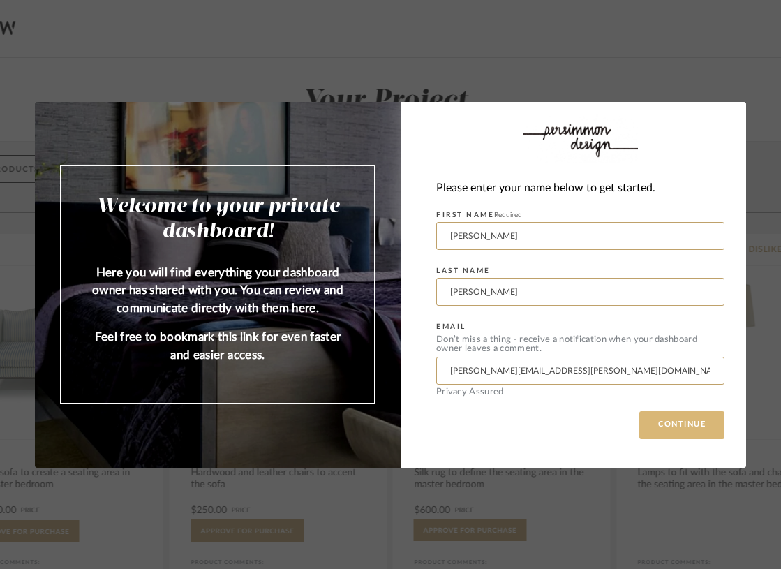
click at [692, 423] on button "CONTINUE" at bounding box center [681, 425] width 85 height 28
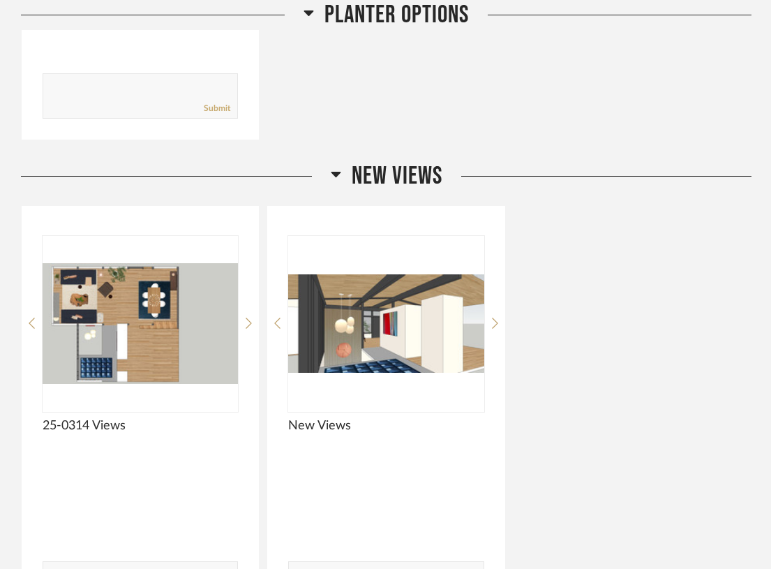
scroll to position [3243, 0]
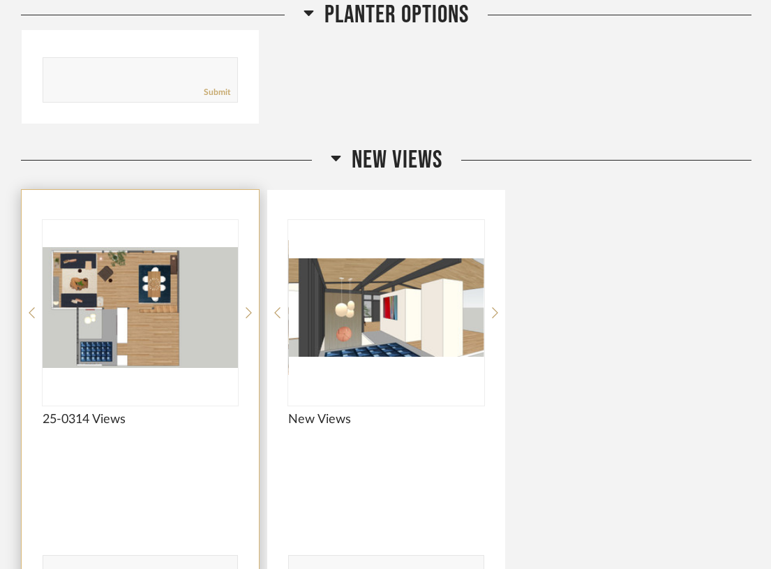
click at [222, 331] on img "0" at bounding box center [140, 307] width 195 height 174
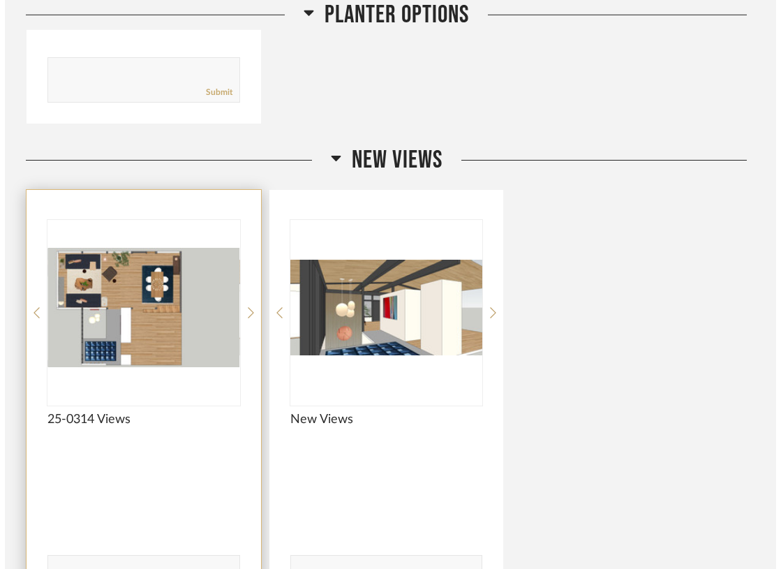
scroll to position [0, 0]
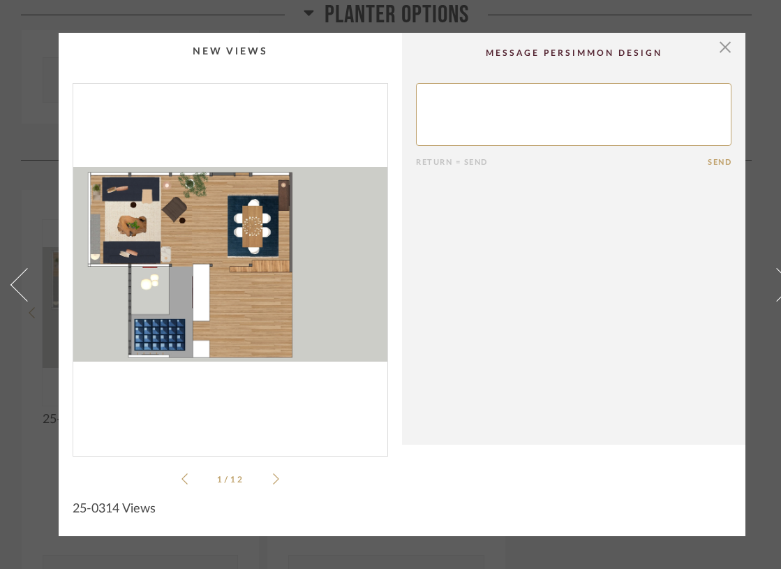
click at [274, 266] on img "0" at bounding box center [230, 264] width 314 height 361
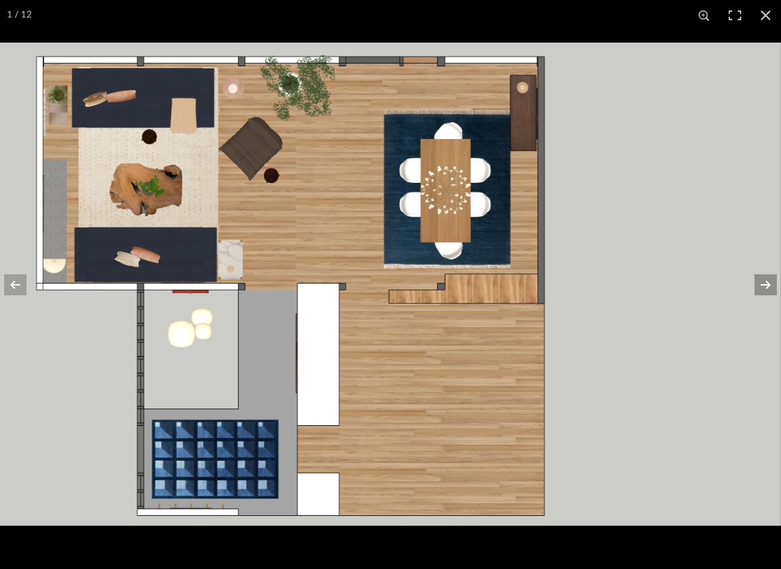
click at [767, 282] on button at bounding box center [756, 285] width 49 height 70
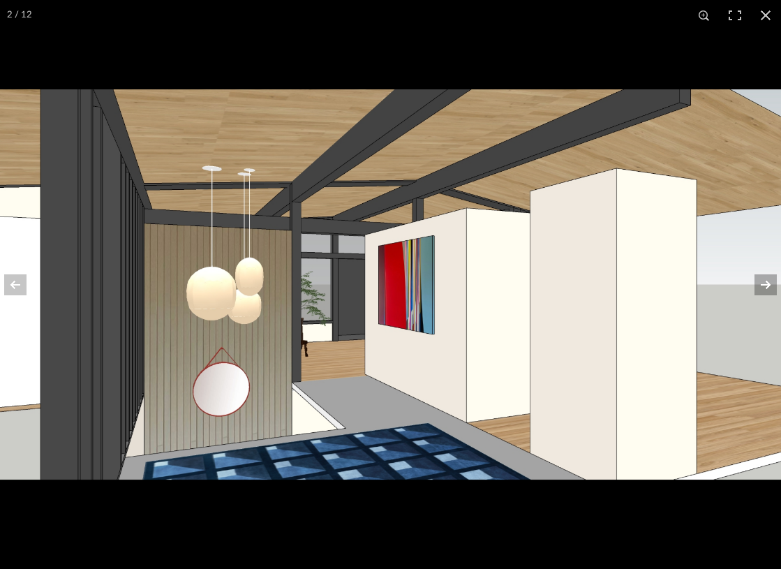
click at [767, 282] on button at bounding box center [756, 285] width 49 height 70
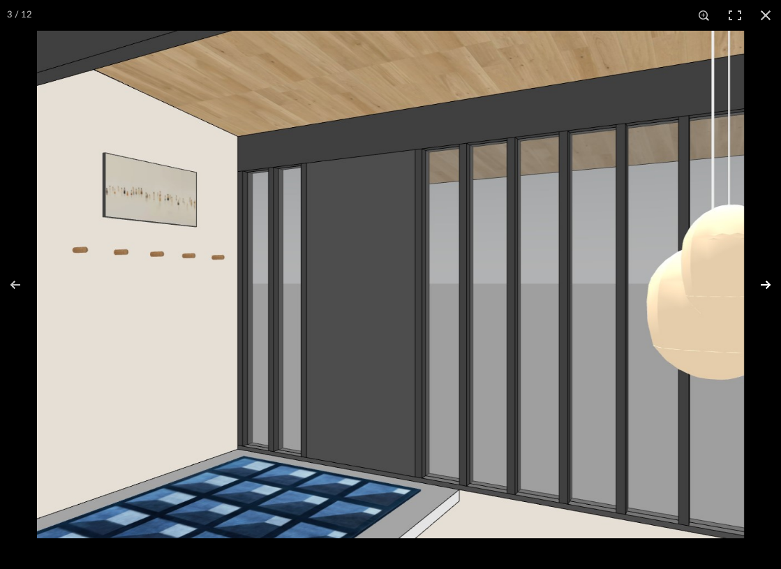
click at [767, 282] on button at bounding box center [756, 285] width 49 height 70
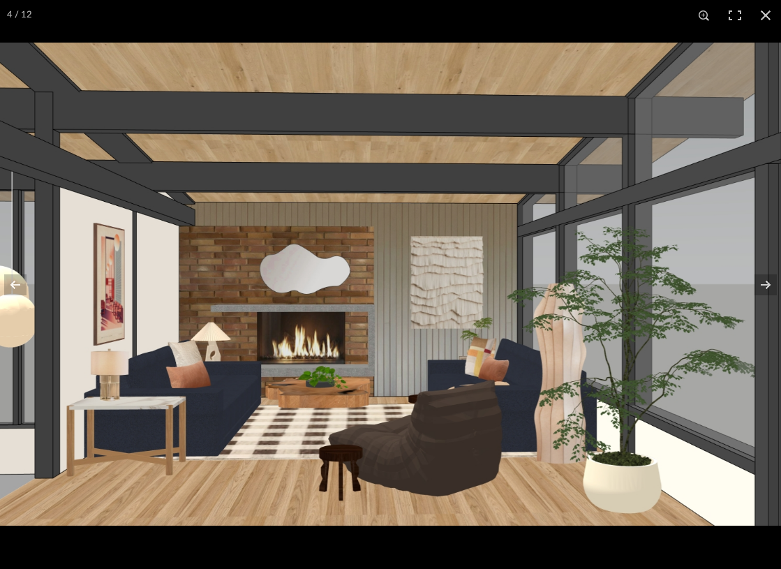
click at [437, 257] on img at bounding box center [390, 284] width 781 height 483
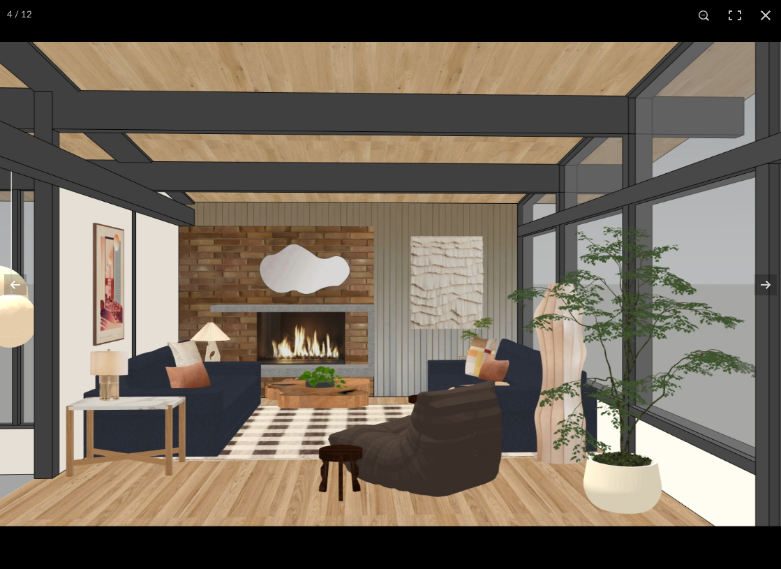
click at [437, 257] on img at bounding box center [390, 283] width 782 height 483
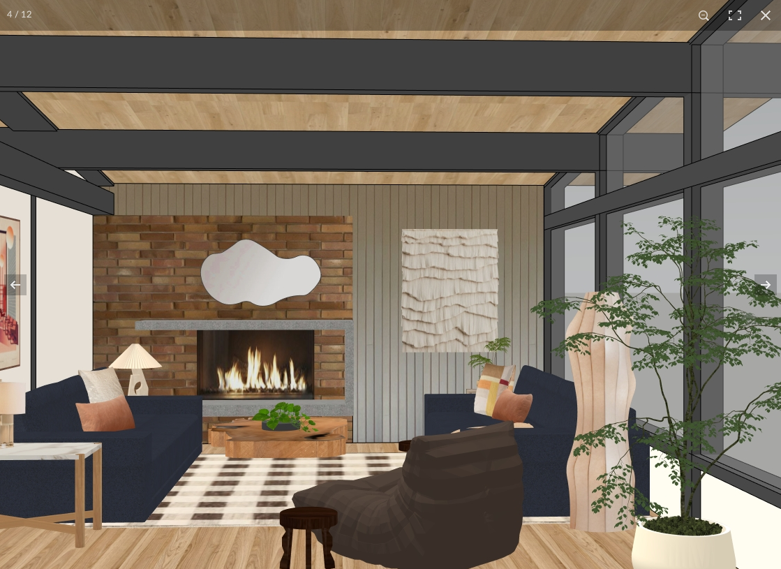
click at [437, 257] on img at bounding box center [374, 293] width 1041 height 644
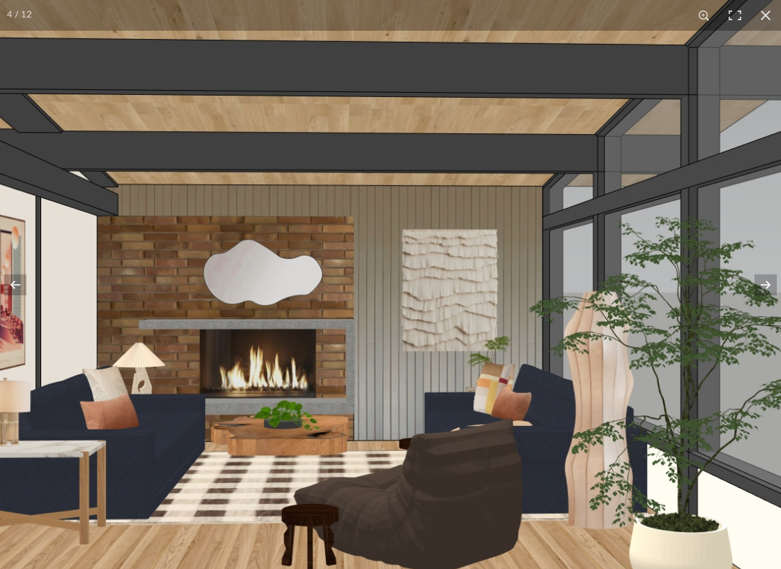
click at [437, 257] on img at bounding box center [375, 292] width 1028 height 636
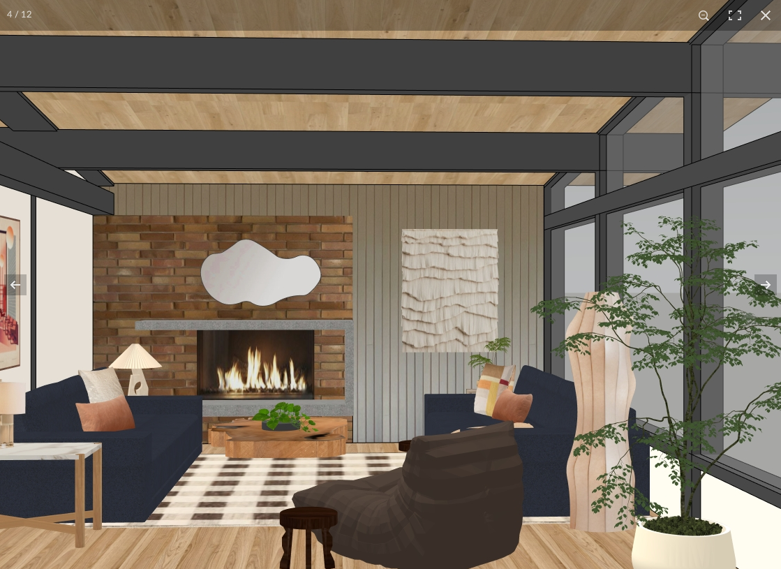
click at [437, 257] on img at bounding box center [374, 293] width 1041 height 644
click at [437, 257] on img at bounding box center [374, 292] width 1039 height 643
